Goal: Task Accomplishment & Management: Complete application form

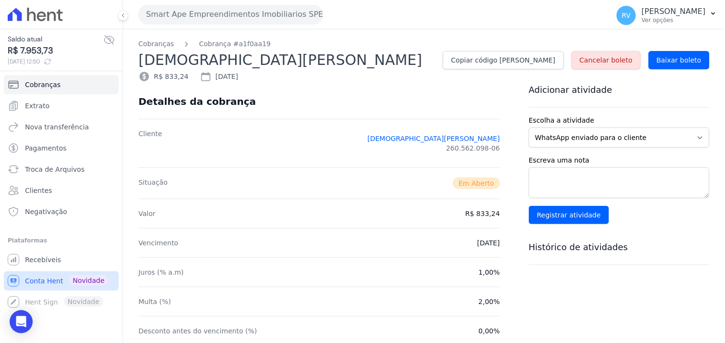
click at [38, 275] on link "Conta Hent Novidade" at bounding box center [61, 280] width 115 height 19
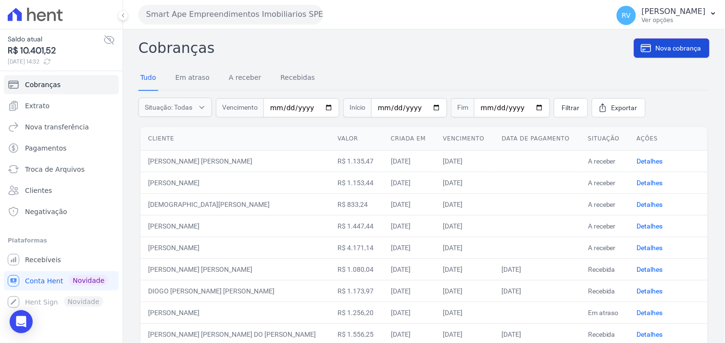
click at [659, 49] on span "Nova cobrança" at bounding box center [679, 48] width 46 height 10
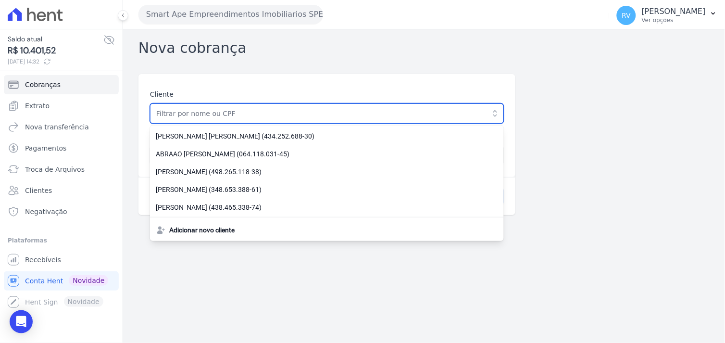
click at [337, 113] on input "text" at bounding box center [327, 113] width 354 height 20
type input "[PERSON_NAME]"
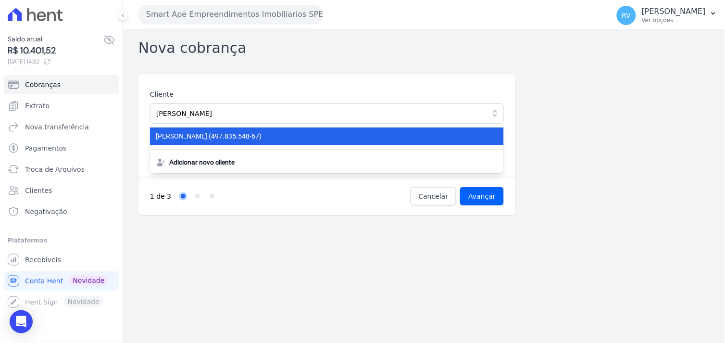
click at [266, 139] on span "MILENA CARDOZO SIKORSKI (497.835.548-67)" at bounding box center [321, 136] width 331 height 10
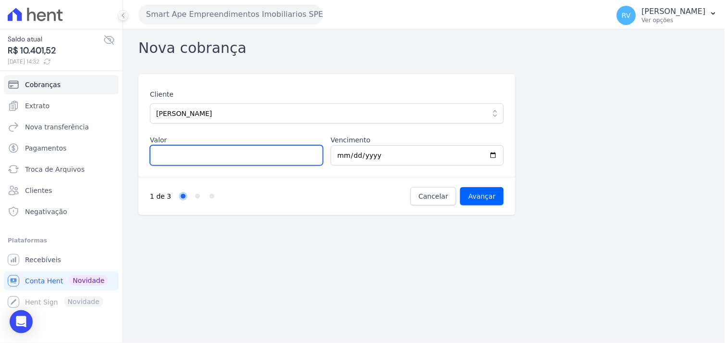
click at [240, 158] on input "Valor" at bounding box center [236, 155] width 173 height 20
click at [177, 151] on input "Valor" at bounding box center [236, 155] width 173 height 20
type input "8"
type input "8.93596"
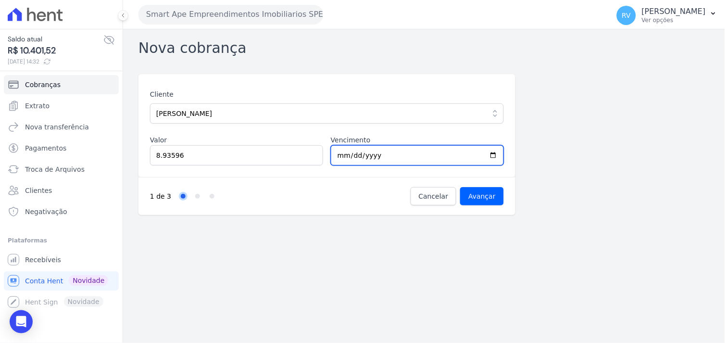
click at [472, 156] on input "2025-08-13" at bounding box center [417, 155] width 173 height 20
type input "2025-08-12"
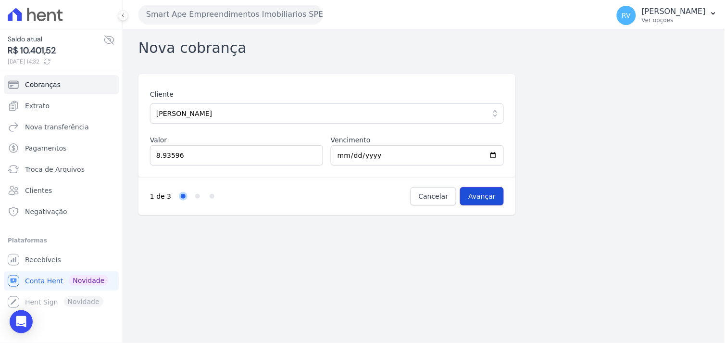
click at [486, 194] on input "Avançar" at bounding box center [482, 196] width 44 height 18
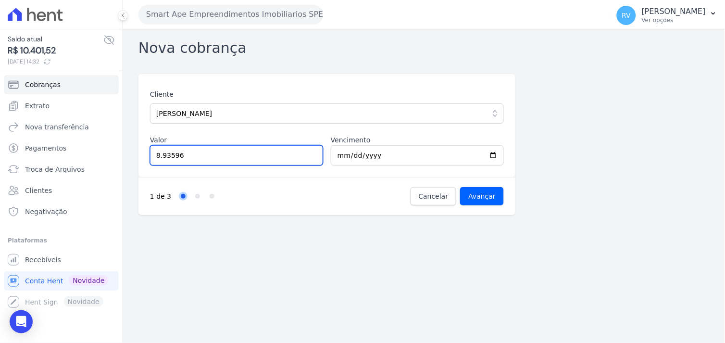
drag, startPoint x: 198, startPoint y: 158, endPoint x: 141, endPoint y: 154, distance: 56.8
click at [141, 154] on div "Cliente MILENA CARDOZO SIKORSKI MILENA CARDOZO SIKORSKI (497.835.548-67) Adicio…" at bounding box center [326, 125] width 377 height 103
type input "8935.96"
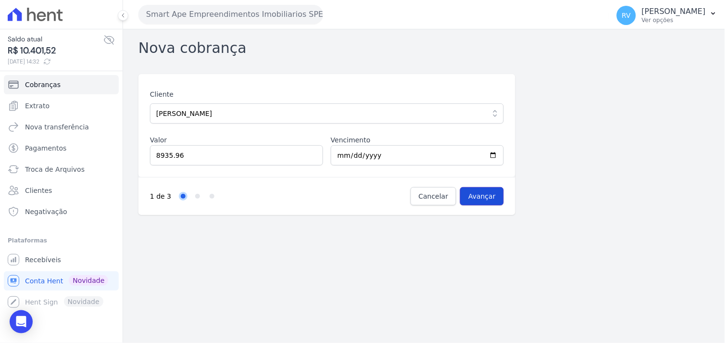
click at [470, 190] on input "Avançar" at bounding box center [482, 196] width 44 height 18
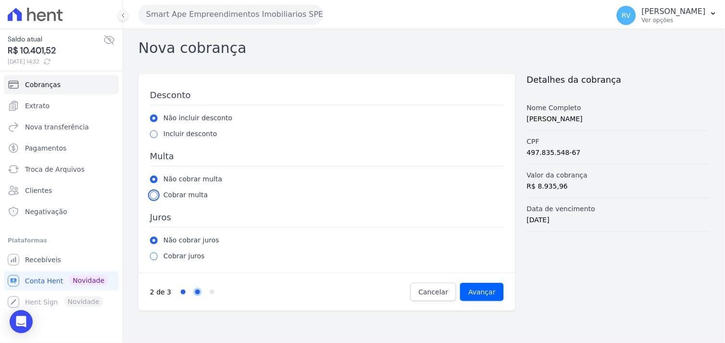
click at [152, 195] on input "radio" at bounding box center [154, 195] width 8 height 8
radio input "true"
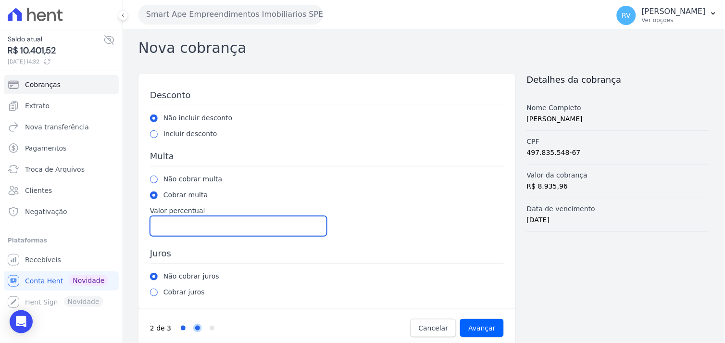
click at [163, 223] on input "Valor percentual" at bounding box center [238, 226] width 177 height 20
type input "1"
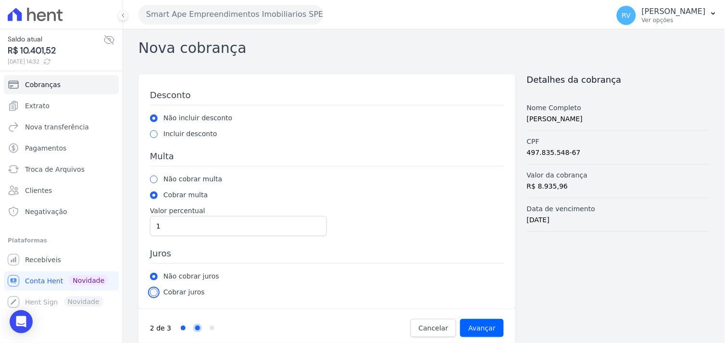
click at [154, 292] on input "radio" at bounding box center [154, 292] width 8 height 8
radio input "true"
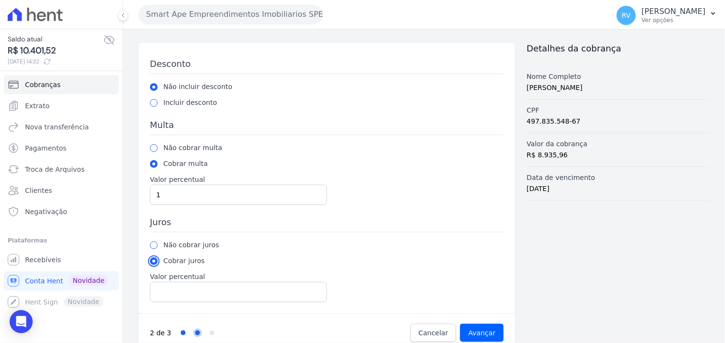
scroll to position [48, 0]
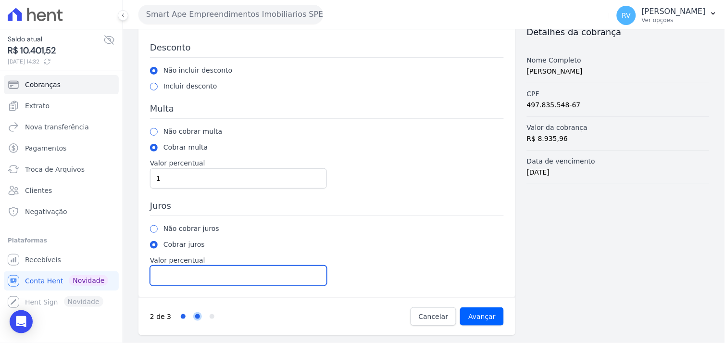
click at [228, 272] on input "Valor percentual" at bounding box center [238, 275] width 177 height 20
type input "1"
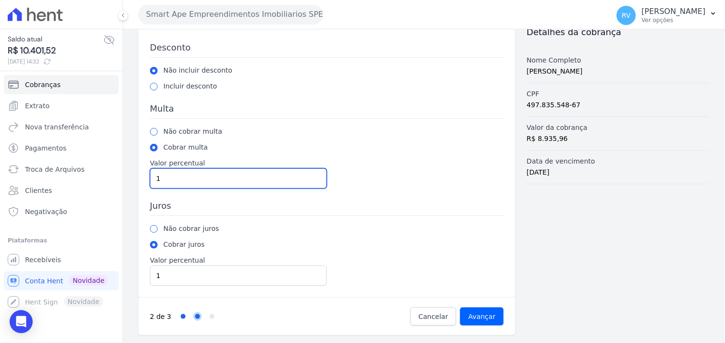
click at [218, 180] on input "1" at bounding box center [238, 178] width 177 height 20
type input "2"
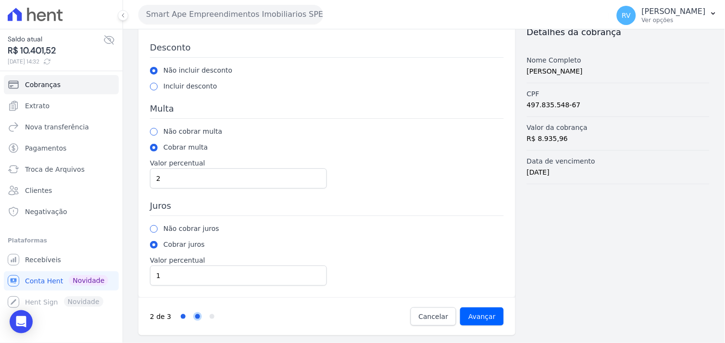
click at [371, 258] on div "Não cobrar juros Cobrar juros Valor percentual 1" at bounding box center [327, 255] width 354 height 62
click at [493, 319] on input "Avançar" at bounding box center [482, 316] width 44 height 18
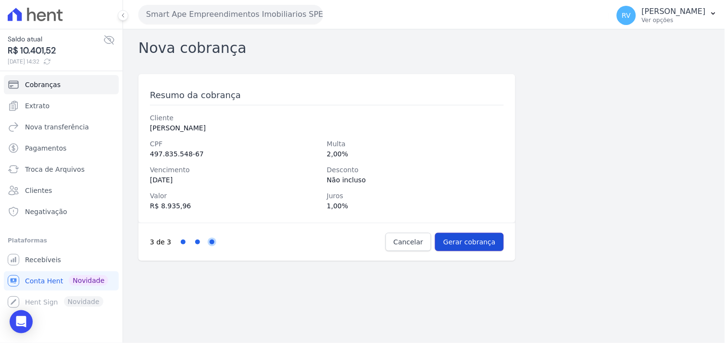
click at [458, 237] on input "Gerar cobrança" at bounding box center [469, 242] width 69 height 18
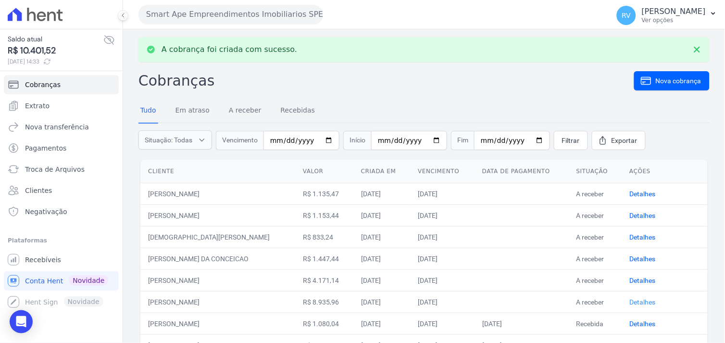
click at [634, 301] on link "Detalhes" at bounding box center [642, 302] width 26 height 8
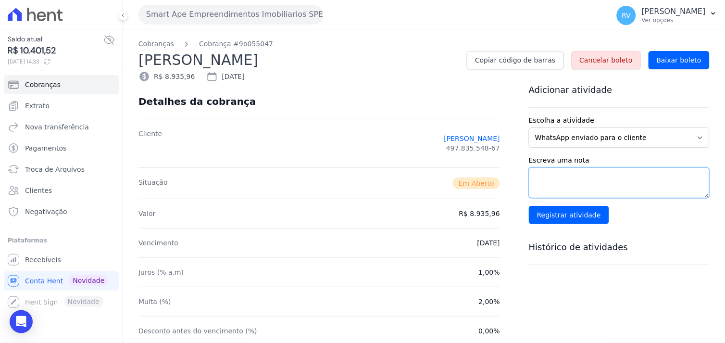
click at [571, 172] on textarea "Escreva uma nota" at bounding box center [619, 182] width 181 height 31
type textarea "t"
type textarea "TAXA DE OBRA ATÉ MAIO/2025"
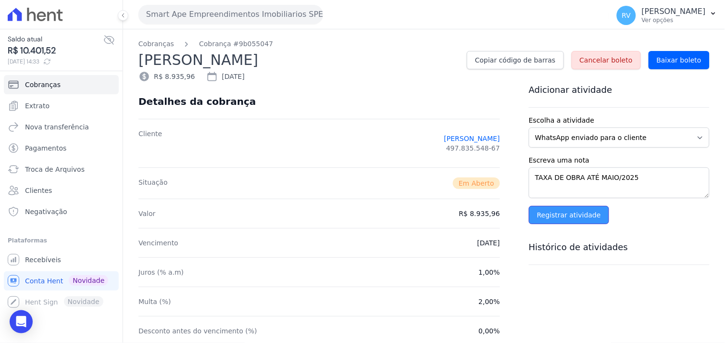
click at [560, 212] on input "Registrar atividade" at bounding box center [569, 215] width 80 height 18
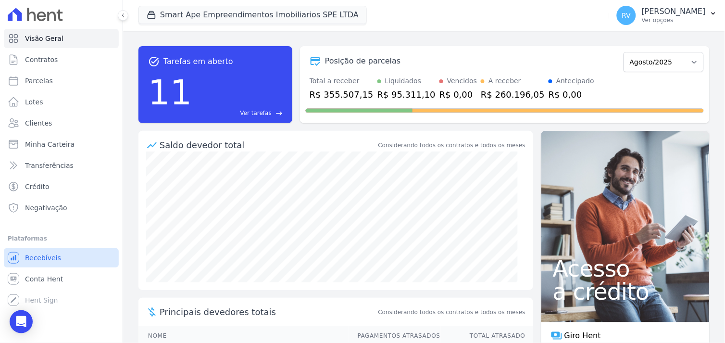
click at [50, 257] on span "Recebíveis" at bounding box center [43, 258] width 36 height 10
click at [49, 277] on span "Conta Hent" at bounding box center [44, 279] width 38 height 10
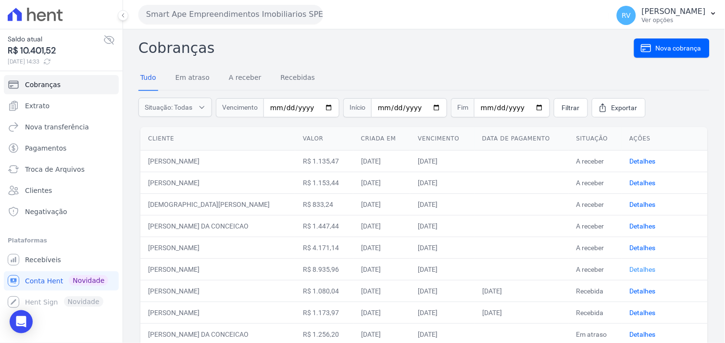
click at [633, 268] on link "Detalhes" at bounding box center [642, 269] width 26 height 8
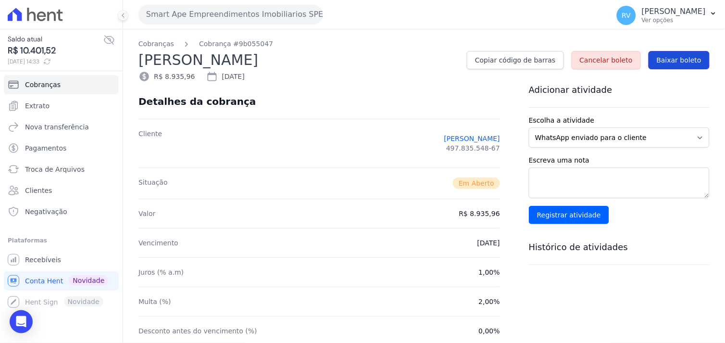
click at [685, 56] on span "Baixar boleto" at bounding box center [679, 60] width 45 height 10
